Goal: Check status: Check status

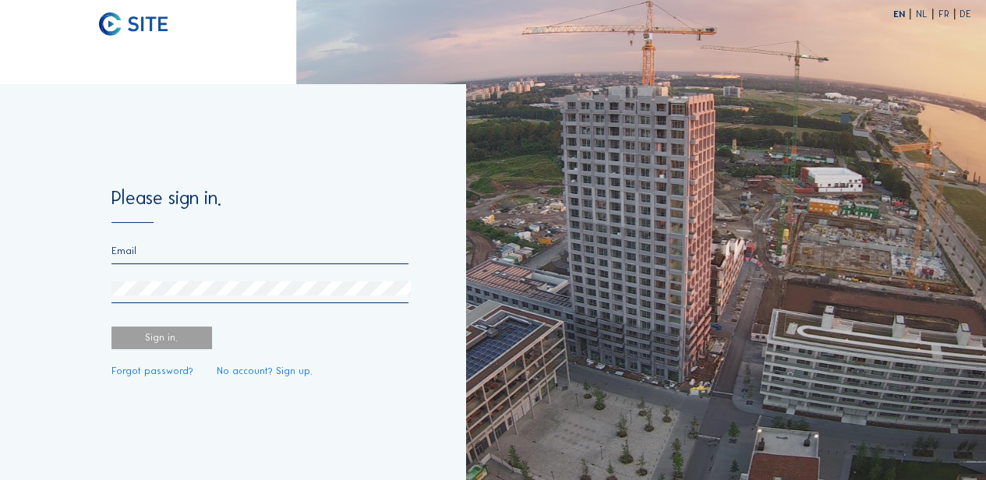
type input "[PERSON_NAME][EMAIL_ADDRESS][DOMAIN_NAME]"
drag, startPoint x: 0, startPoint y: 0, endPoint x: 171, endPoint y: 349, distance: 389.0
click at [171, 350] on form "Please sign in. [PERSON_NAME][EMAIL_ADDRESS][DOMAIN_NAME] Sign in. Forgot passw…" at bounding box center [259, 282] width 297 height 187
click at [181, 343] on div "Sign in." at bounding box center [161, 338] width 101 height 23
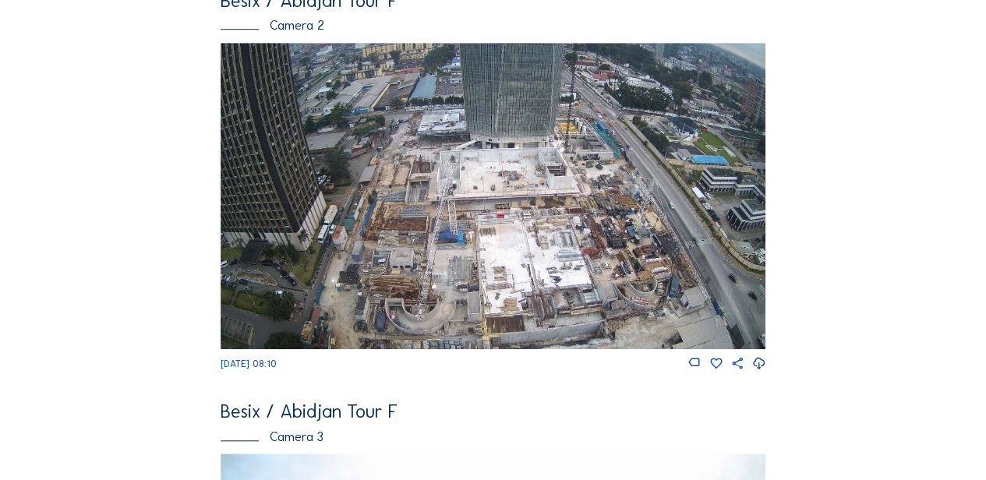
scroll to position [520, 0]
click at [550, 309] on img at bounding box center [494, 197] width 546 height 306
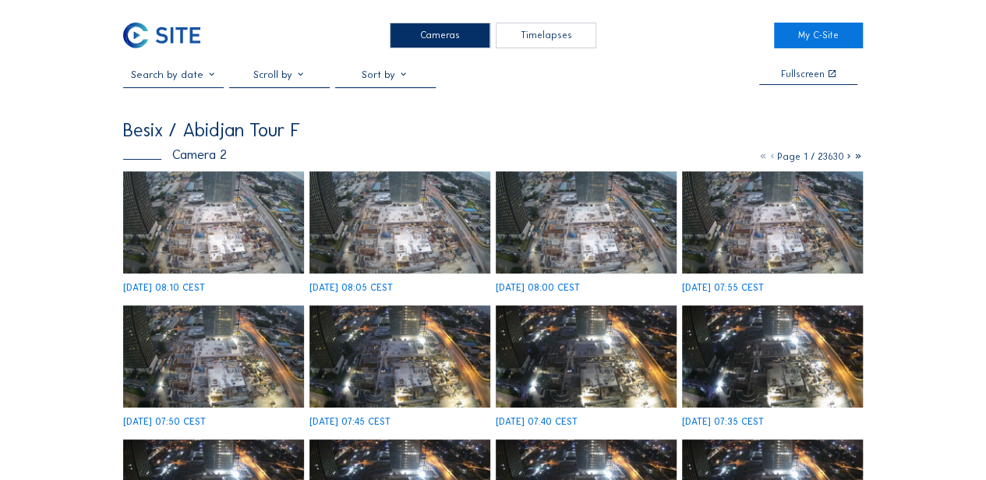
click at [407, 246] on img at bounding box center [399, 222] width 181 height 102
